Goal: Task Accomplishment & Management: Manage account settings

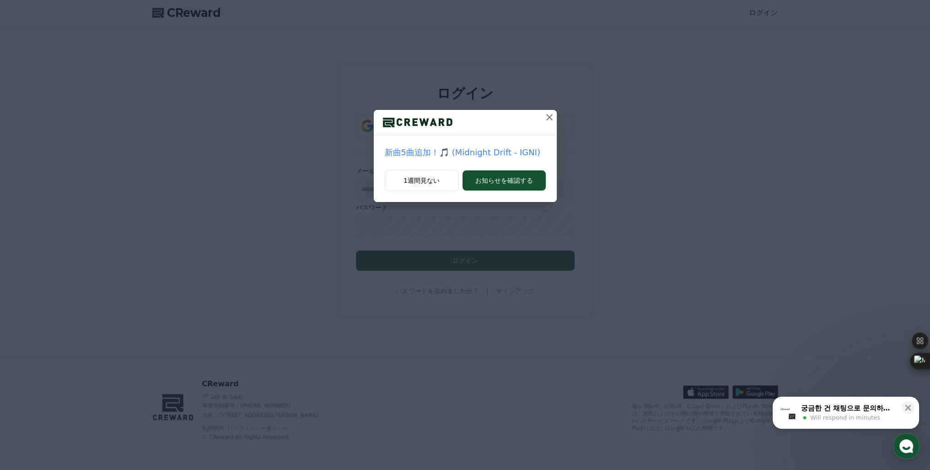
type input "**********"
click at [549, 118] on icon at bounding box center [549, 117] width 11 height 11
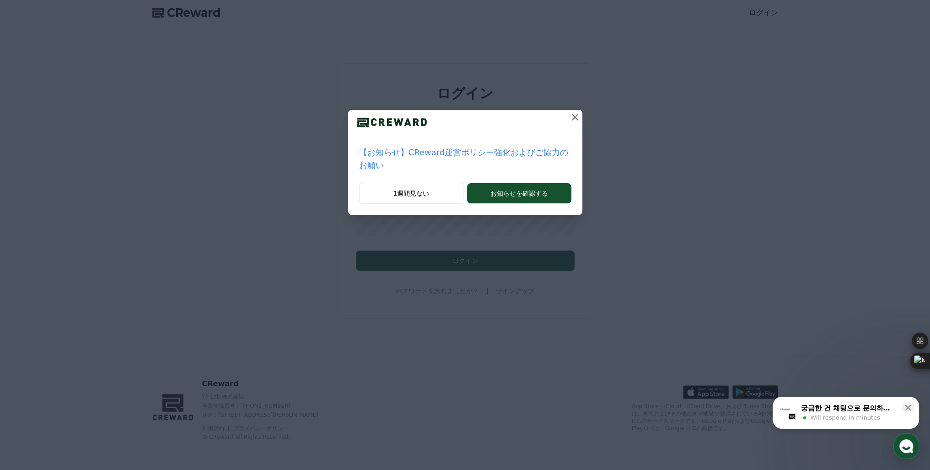
click at [570, 120] on icon at bounding box center [575, 117] width 11 height 11
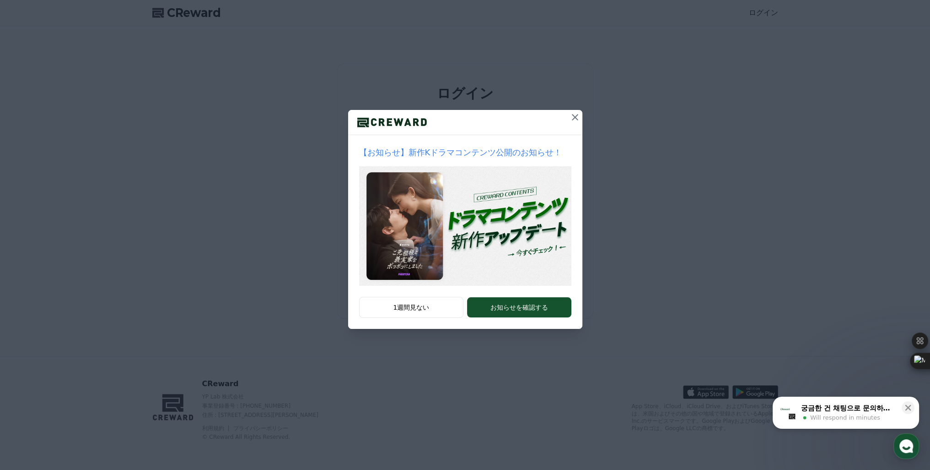
click at [578, 116] on icon at bounding box center [575, 117] width 11 height 11
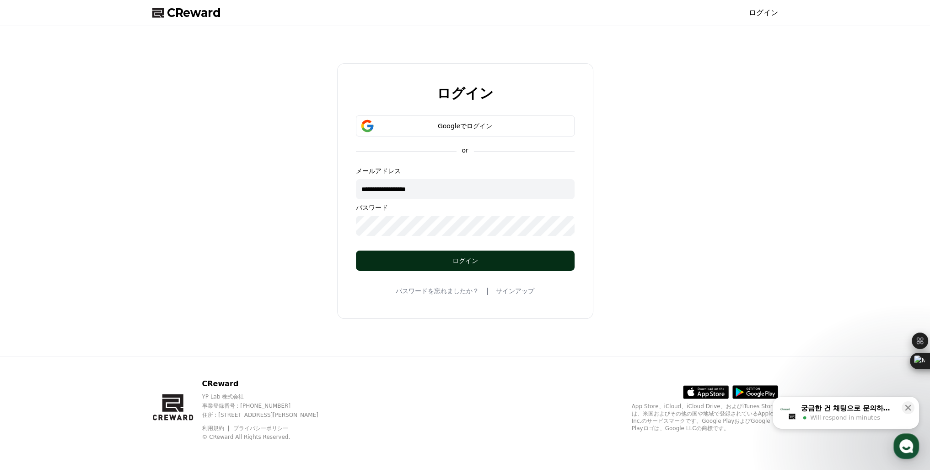
click at [497, 262] on div "ログイン" at bounding box center [465, 260] width 182 height 9
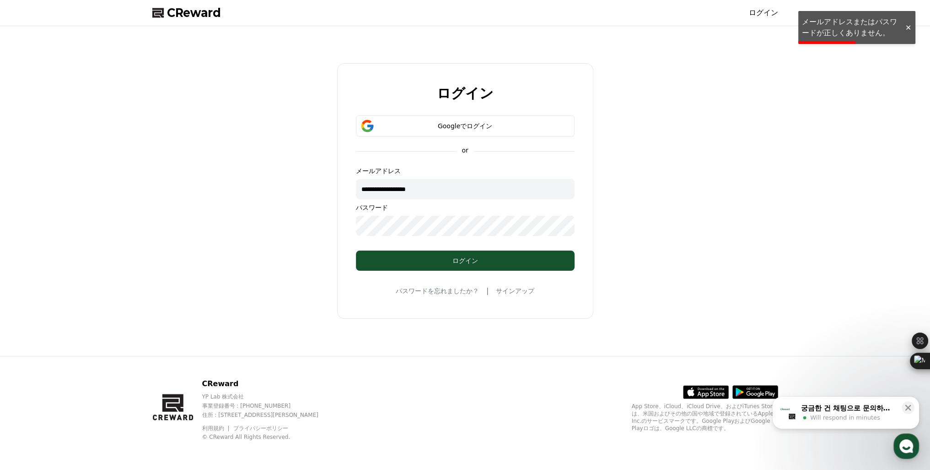
click at [865, 414] on span "Will respond in minutes" at bounding box center [845, 417] width 70 height 8
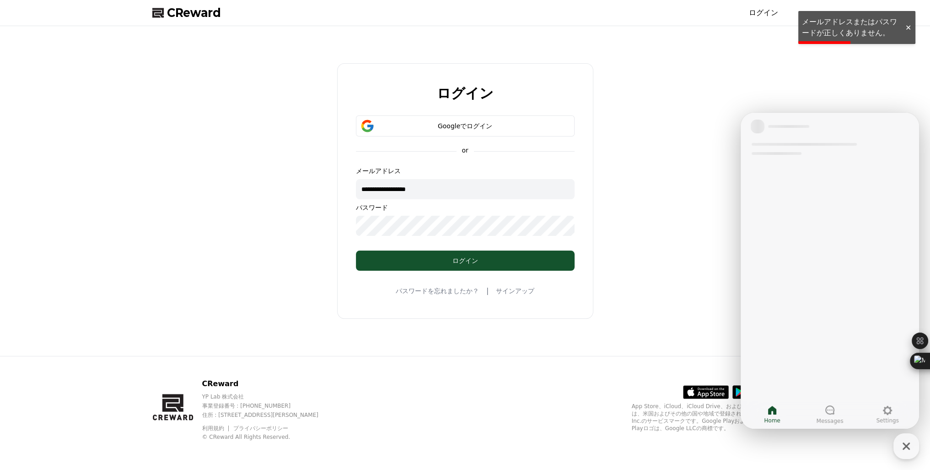
drag, startPoint x: 1606, startPoint y: 526, endPoint x: 865, endPoint y: 405, distance: 750.9
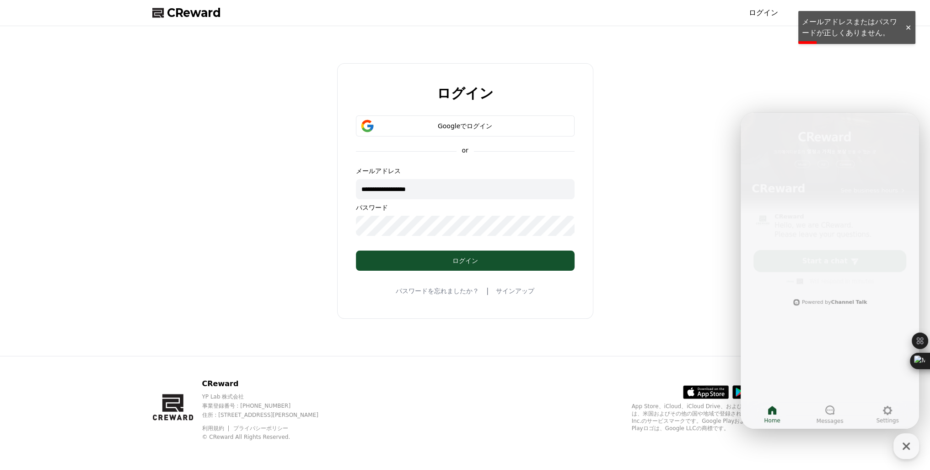
click at [661, 325] on div "**********" at bounding box center [465, 191] width 633 height 322
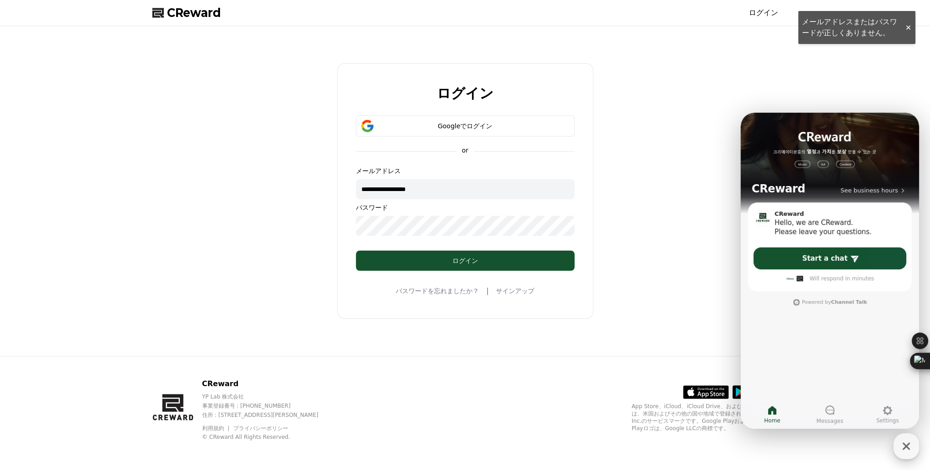
click at [908, 447] on icon "button" at bounding box center [906, 446] width 16 height 16
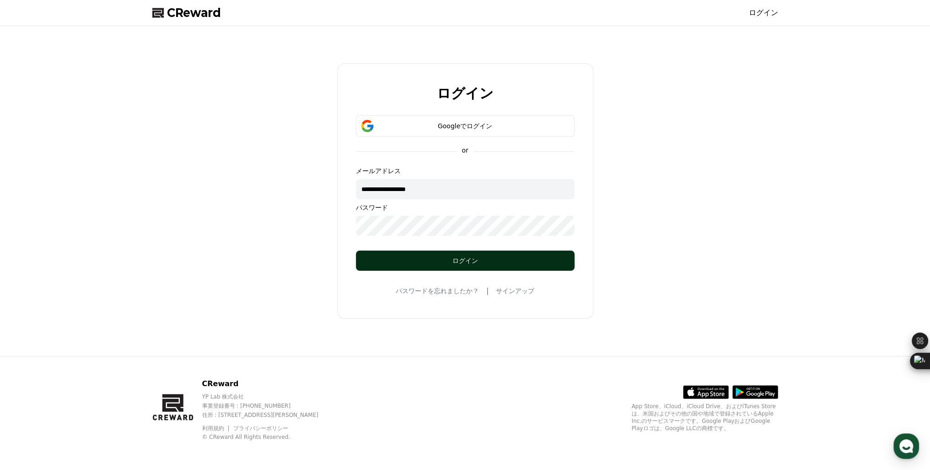
click at [458, 263] on div "ログイン" at bounding box center [465, 260] width 182 height 9
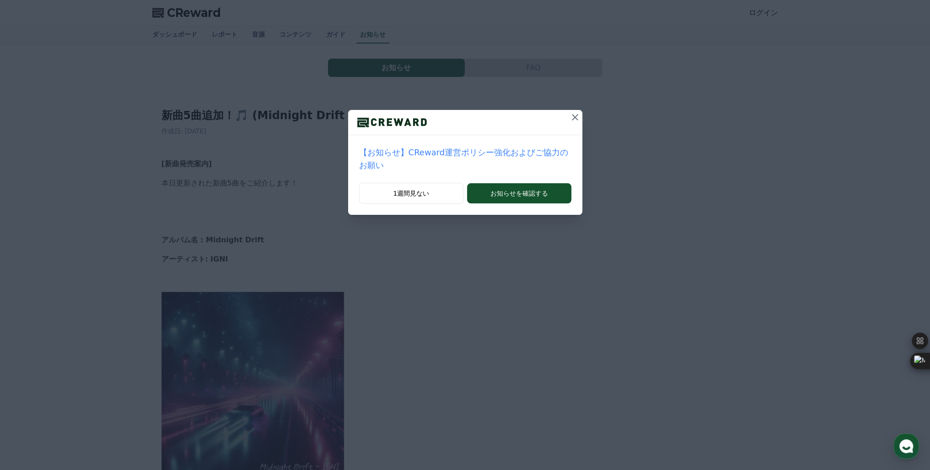
click at [570, 116] on icon at bounding box center [575, 117] width 11 height 11
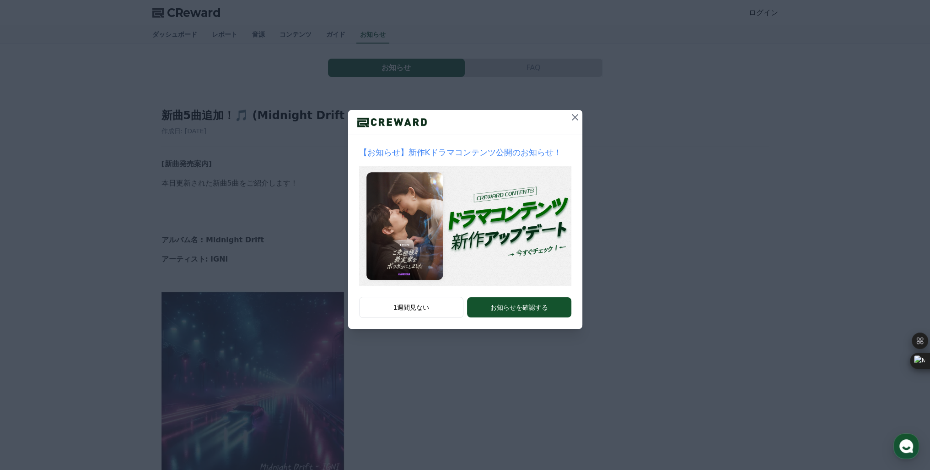
click at [573, 116] on icon at bounding box center [575, 117] width 11 height 11
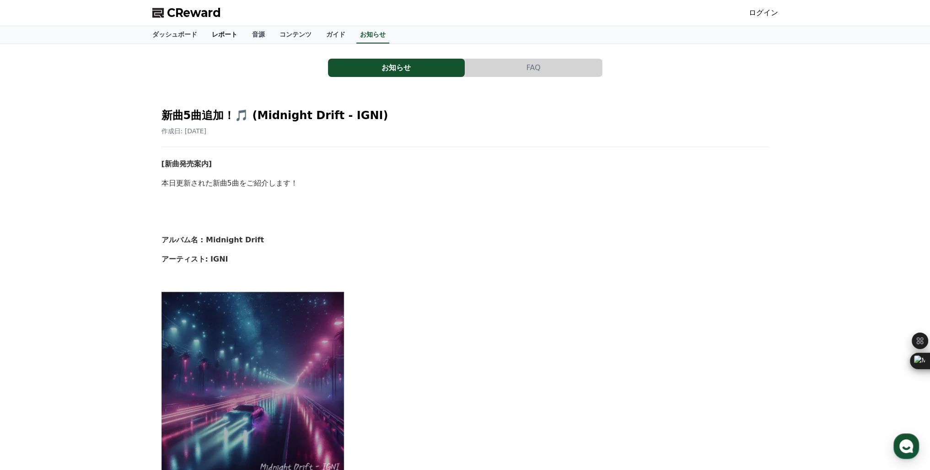
click at [208, 38] on link "レポート" at bounding box center [225, 34] width 40 height 17
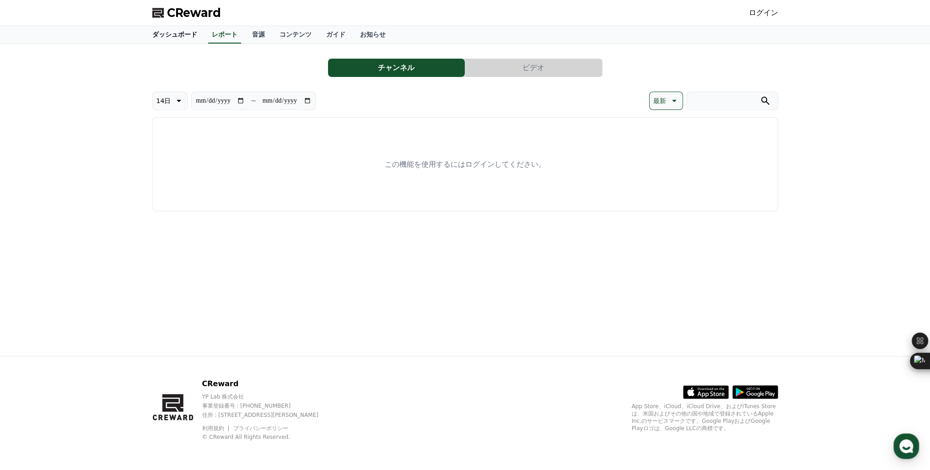
click at [179, 38] on link "ダッシュボード" at bounding box center [174, 34] width 59 height 17
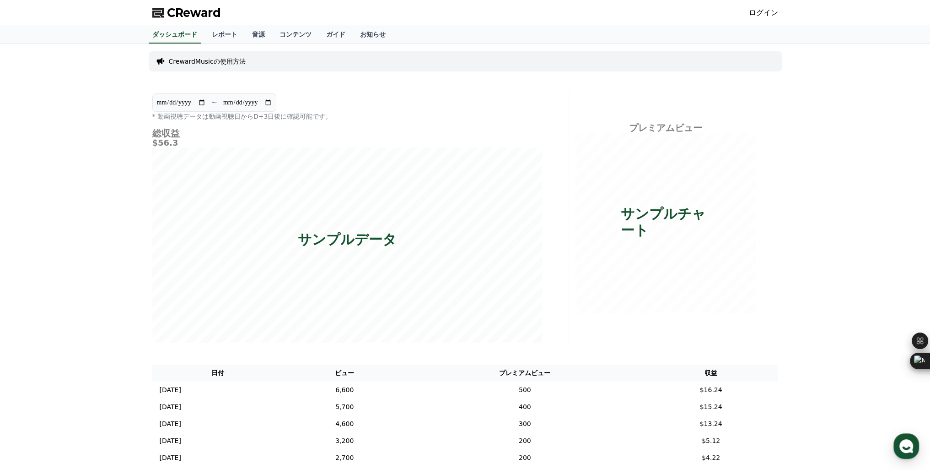
click at [765, 7] on link "ログイン" at bounding box center [763, 12] width 29 height 11
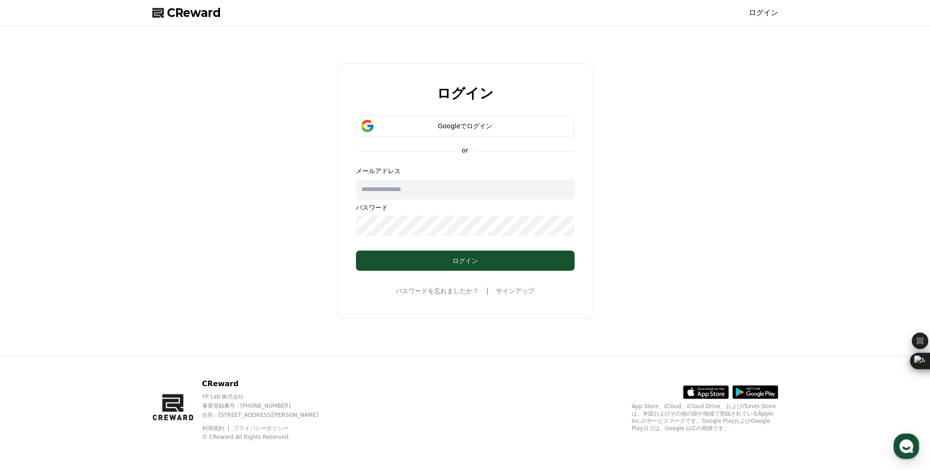
type input "**********"
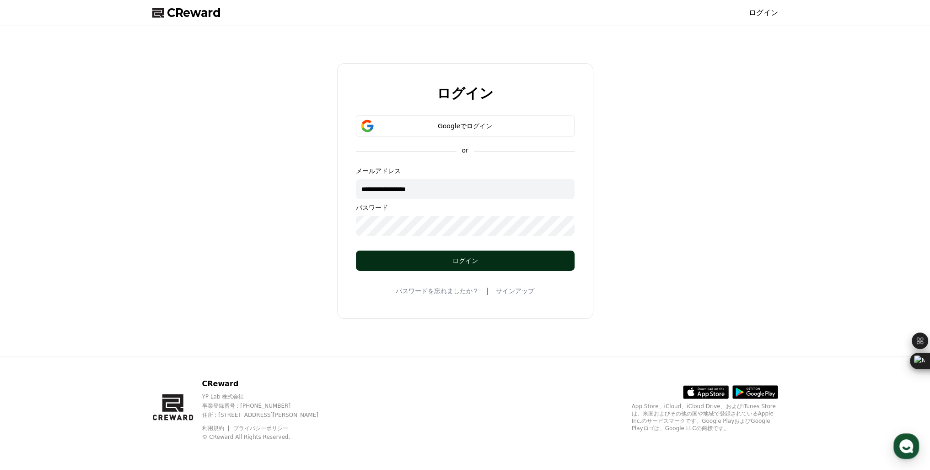
click at [462, 263] on div "ログイン" at bounding box center [465, 260] width 182 height 9
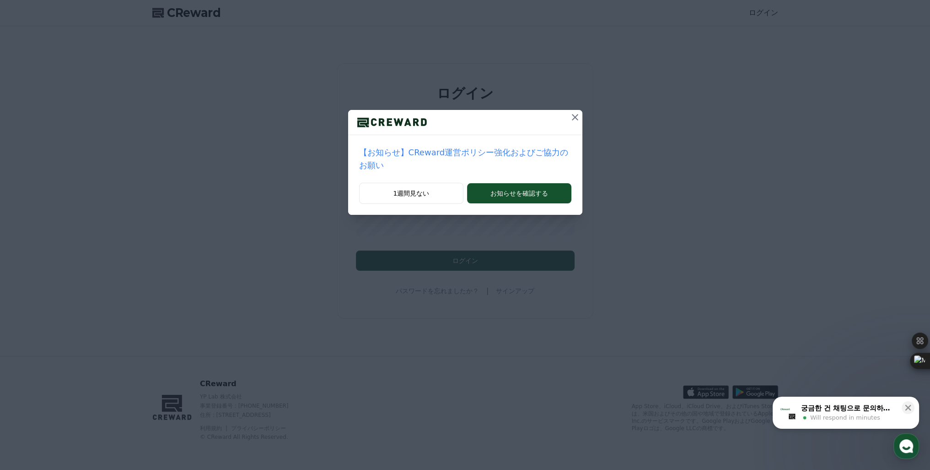
type input "**********"
click at [437, 152] on p "【お知らせ】CReward運営ポリシー強化およびご協力のお願い" at bounding box center [465, 159] width 212 height 26
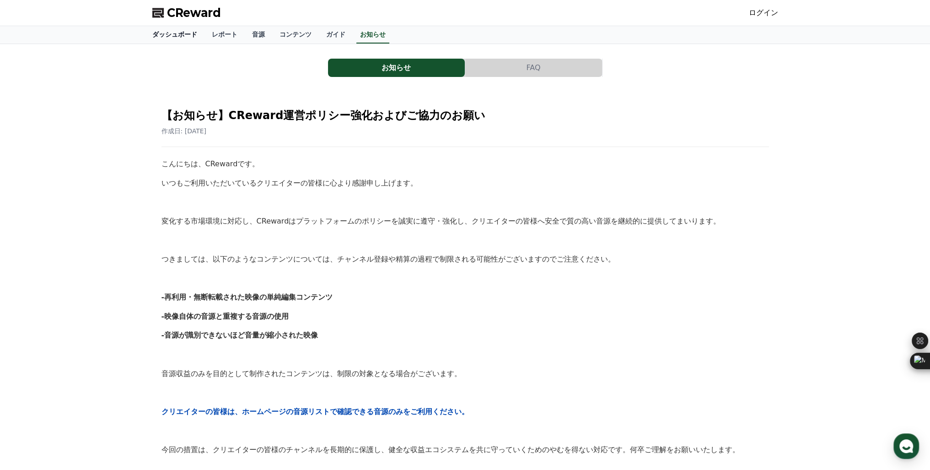
click at [163, 32] on link "ダッシュボード" at bounding box center [174, 34] width 59 height 17
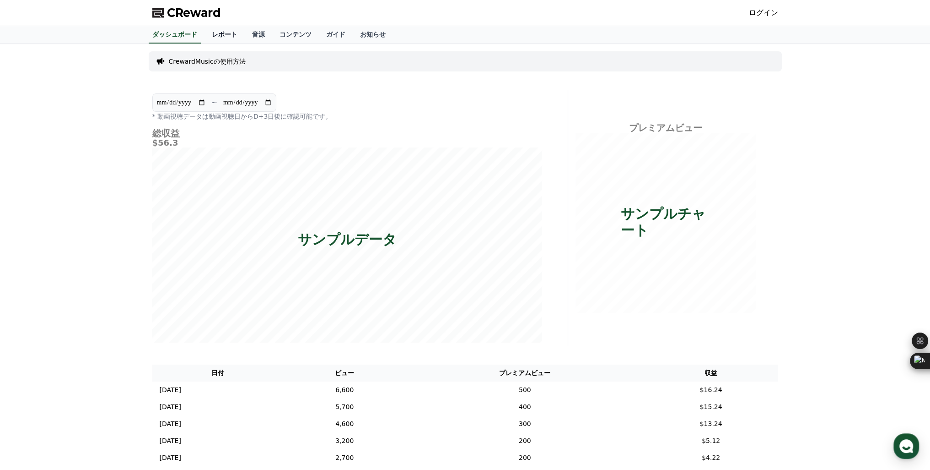
click at [209, 32] on link "レポート" at bounding box center [225, 34] width 40 height 17
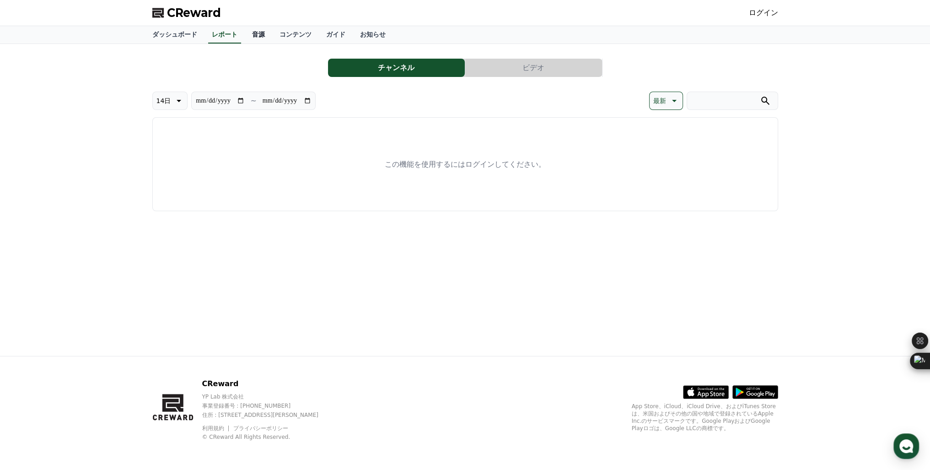
click at [245, 36] on link "音源" at bounding box center [258, 34] width 27 height 17
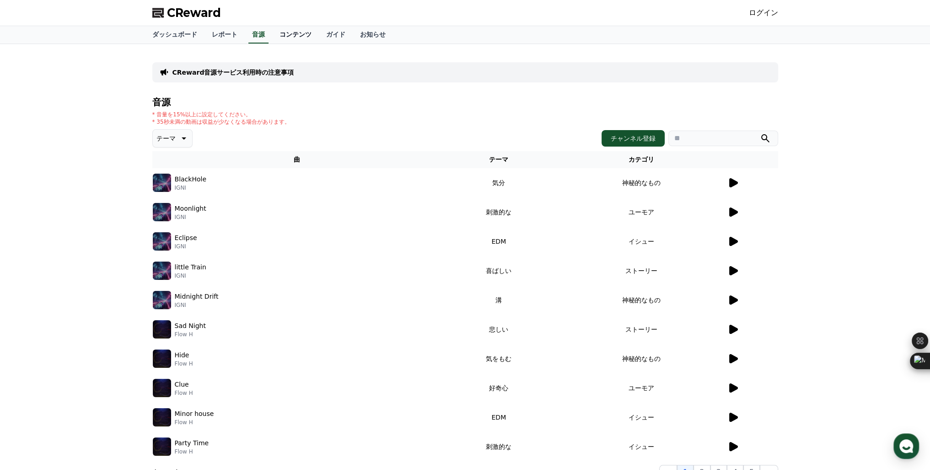
click at [272, 38] on link "コンテンツ" at bounding box center [295, 34] width 47 height 17
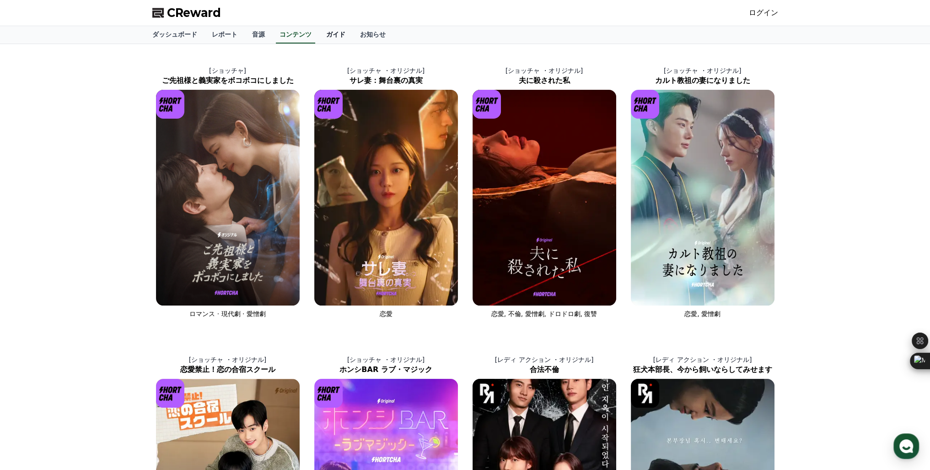
click at [319, 34] on link "ガイド" at bounding box center [336, 34] width 34 height 17
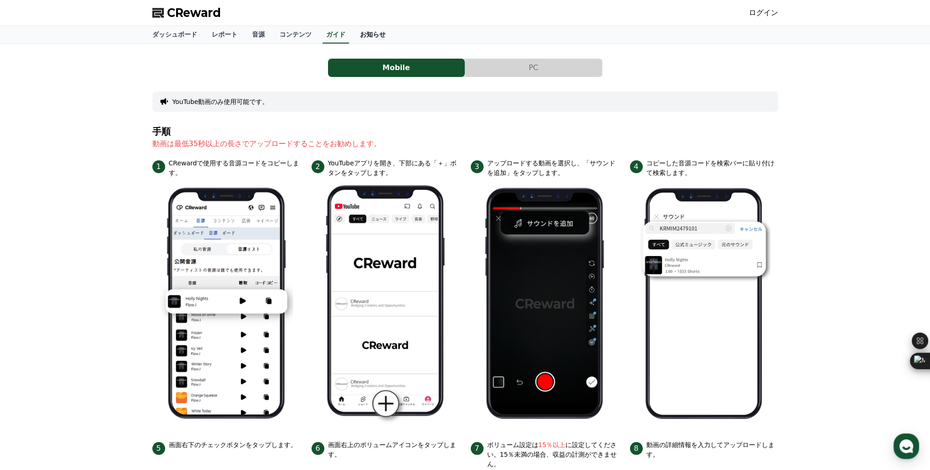
click at [353, 30] on link "お知らせ" at bounding box center [373, 34] width 40 height 17
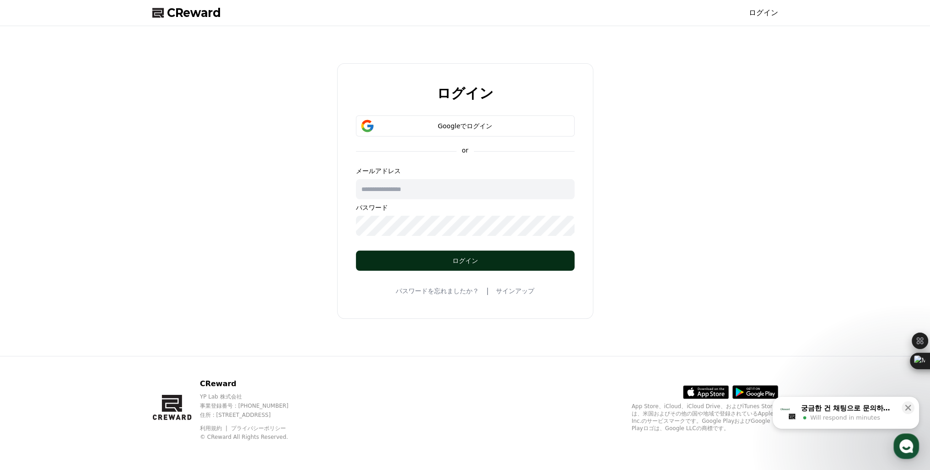
type input "**********"
click at [443, 262] on div "ログイン" at bounding box center [465, 260] width 182 height 9
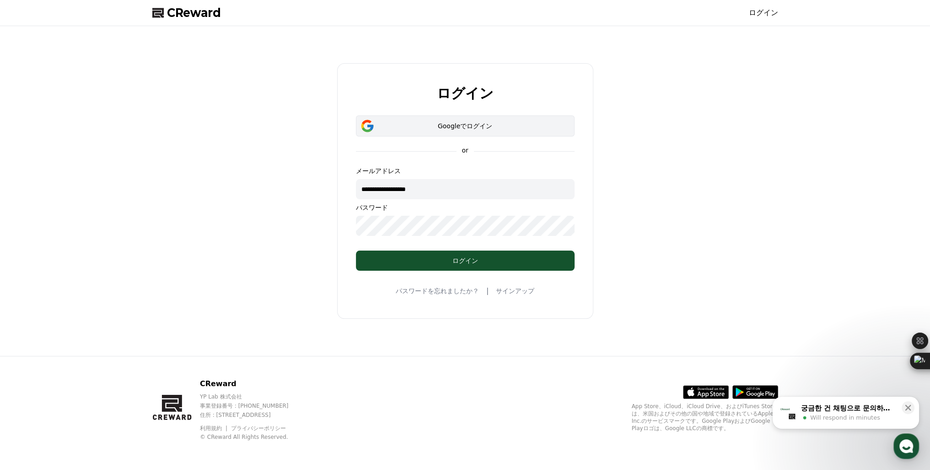
click at [408, 124] on div "Googleでログイン" at bounding box center [465, 125] width 192 height 9
